Goal: Find specific page/section: Find specific page/section

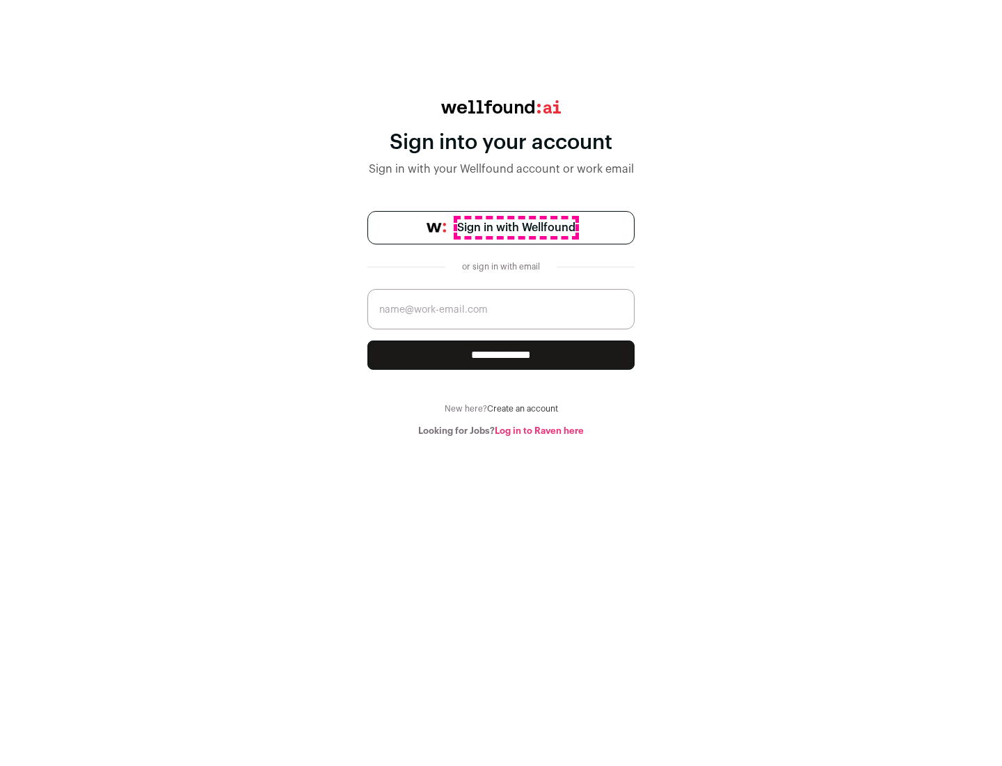
click at [516, 228] on span "Sign in with Wellfound" at bounding box center [516, 227] width 118 height 17
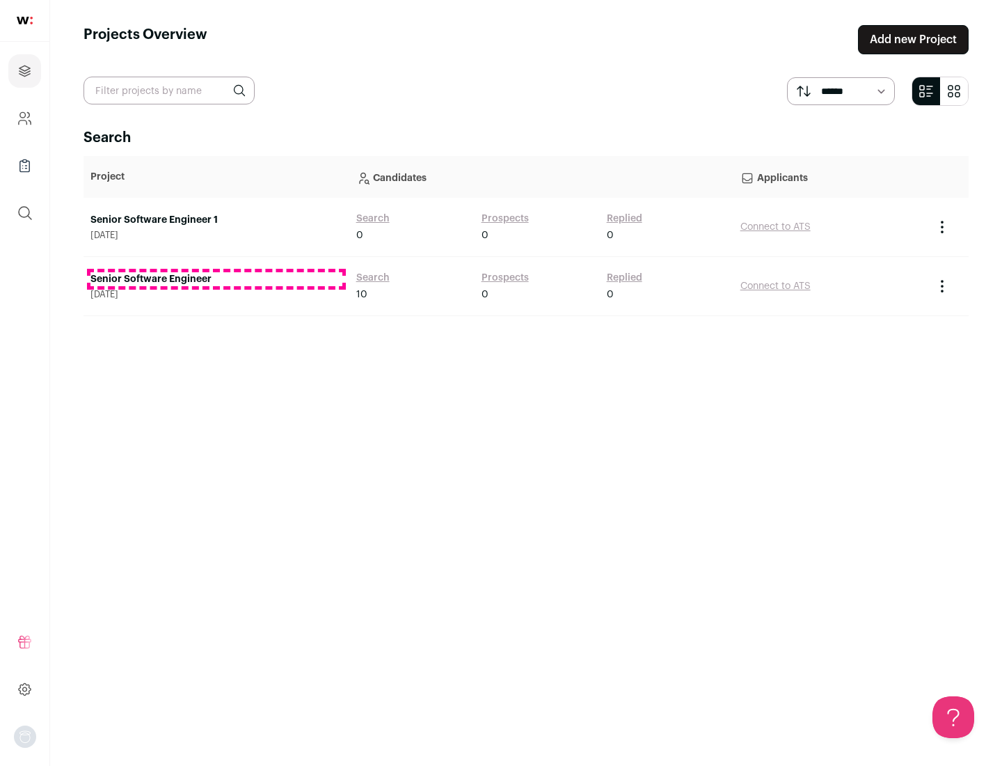
click at [216, 279] on link "Senior Software Engineer" at bounding box center [216, 279] width 252 height 14
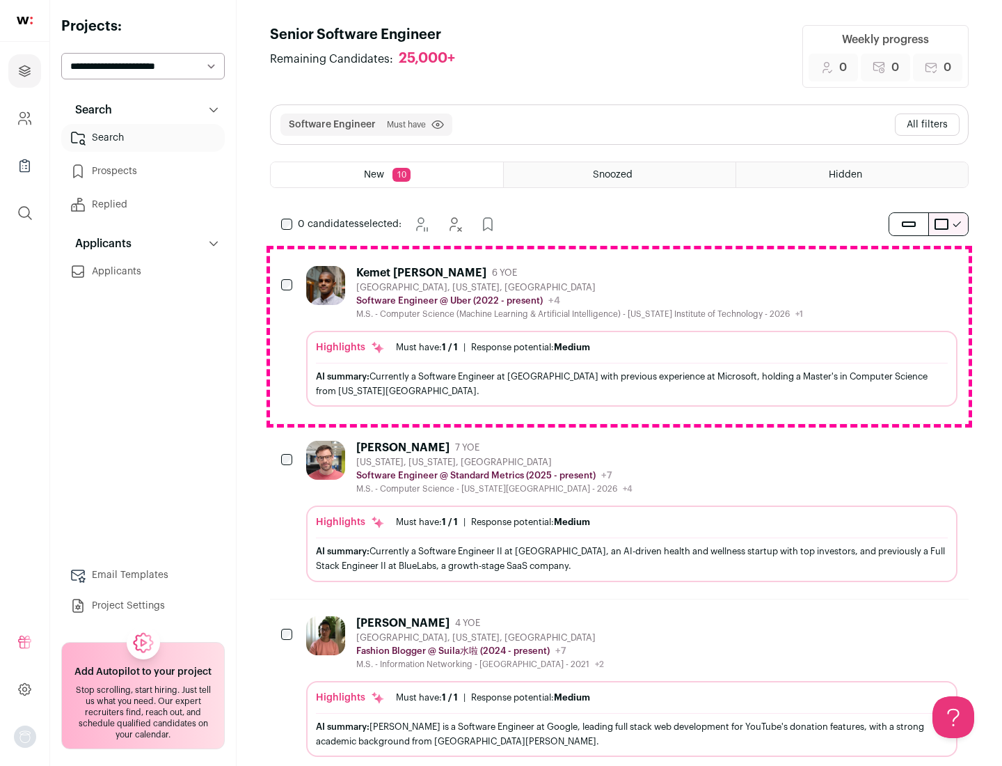
click at [619, 336] on div "Highlights Must have: 1 / 1 How many must haves have been fulfilled? | Response…" at bounding box center [631, 369] width 651 height 76
